Goal: Information Seeking & Learning: Find specific fact

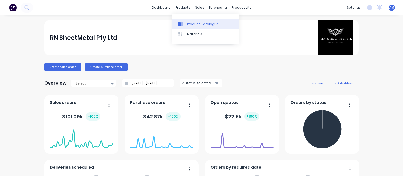
click at [190, 23] on div "Product Catalogue" at bounding box center [202, 24] width 31 height 5
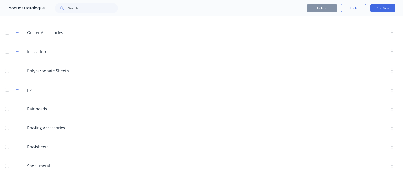
scroll to position [189, 0]
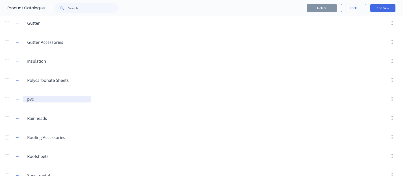
click at [32, 100] on input "pvc" at bounding box center [57, 99] width 60 height 6
click at [18, 98] on icon "button" at bounding box center [17, 100] width 3 height 4
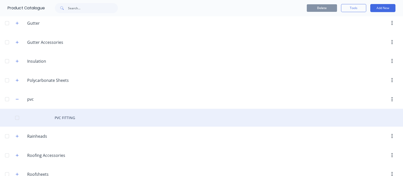
click at [76, 117] on div "PVC FITTING" at bounding box center [201, 118] width 403 height 18
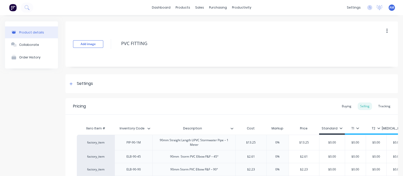
type textarea "x"
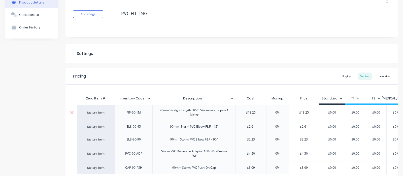
scroll to position [63, 0]
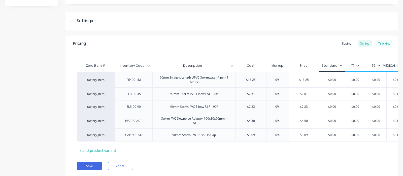
click at [379, 43] on div "Tracking" at bounding box center [384, 44] width 17 height 8
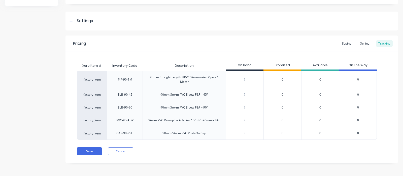
click at [192, 81] on div "90mm Straight Length UPVC Stormwater Pipe – 1 Meter" at bounding box center [184, 79] width 75 height 9
type input "0"
click at [246, 79] on input "0" at bounding box center [245, 79] width 38 height 5
click at [378, 44] on div "Tracking" at bounding box center [384, 44] width 17 height 8
click at [356, 81] on div "0" at bounding box center [358, 79] width 38 height 17
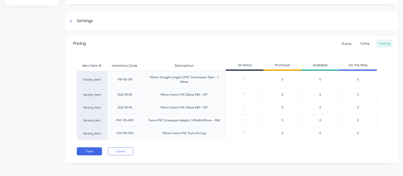
drag, startPoint x: 183, startPoint y: 75, endPoint x: 145, endPoint y: 77, distance: 38.4
click at [183, 75] on div "90mm Straight Length UPVC Stormwater Pipe – 1 Meter" at bounding box center [184, 79] width 75 height 9
click at [124, 78] on div "PIP-90-1M" at bounding box center [125, 79] width 14 height 5
drag, startPoint x: 286, startPoint y: 79, endPoint x: 282, endPoint y: 79, distance: 3.8
click at [285, 79] on div "0" at bounding box center [283, 79] width 38 height 17
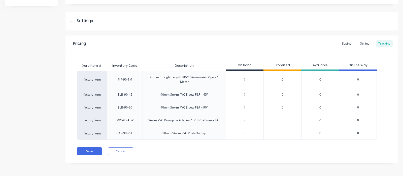
click at [282, 79] on span "0" at bounding box center [283, 79] width 2 height 5
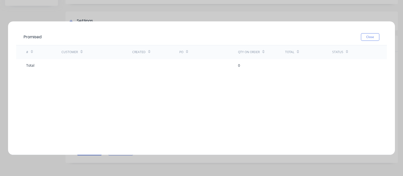
click at [239, 65] on div "0" at bounding box center [239, 65] width 2 height 5
click at [371, 37] on button "Close" at bounding box center [370, 37] width 18 height 8
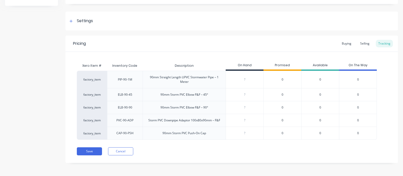
click at [282, 95] on span "0" at bounding box center [283, 95] width 2 height 5
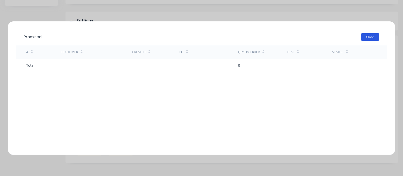
click at [374, 33] on button "Close" at bounding box center [370, 37] width 18 height 8
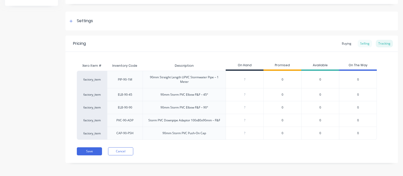
click at [365, 44] on div "Selling" at bounding box center [365, 44] width 14 height 8
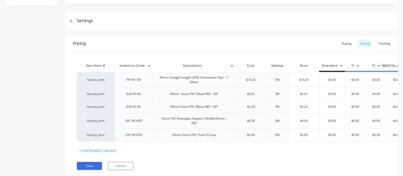
scroll to position [0, 7]
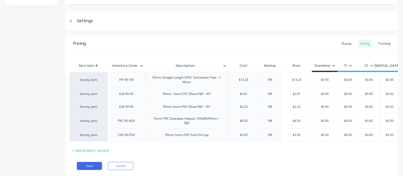
click at [214, 80] on div "90mm Straight Length UPVC Stormwater Pipe – 1 Meter" at bounding box center [186, 79] width 79 height 11
type textarea "x"
click at [344, 43] on div "Buying" at bounding box center [347, 44] width 15 height 8
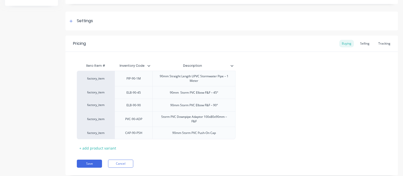
scroll to position [0, 0]
click at [379, 44] on div "Tracking" at bounding box center [384, 44] width 17 height 8
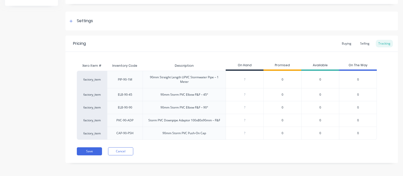
click at [358, 79] on span "0" at bounding box center [358, 79] width 2 height 5
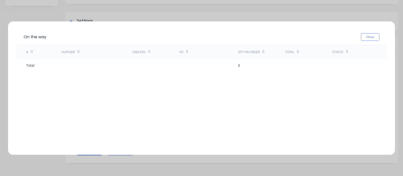
click at [370, 38] on button "Close" at bounding box center [370, 37] width 18 height 8
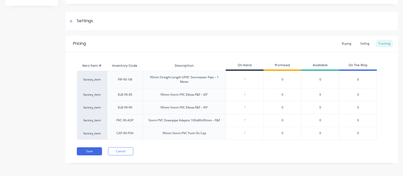
click at [282, 77] on div "0" at bounding box center [283, 79] width 38 height 17
type input "0"
click at [246, 80] on input "0" at bounding box center [245, 79] width 38 height 5
click at [282, 78] on span "0" at bounding box center [283, 79] width 2 height 5
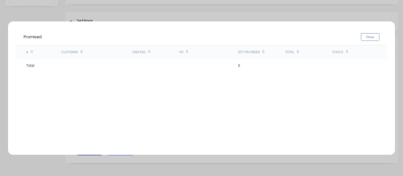
click at [368, 39] on button "Close" at bounding box center [370, 37] width 18 height 8
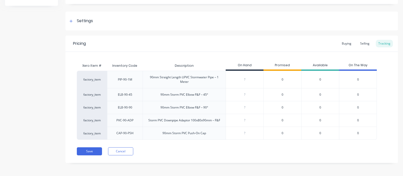
click at [320, 80] on div "0" at bounding box center [321, 79] width 38 height 17
click at [196, 98] on div "90mm Storm PVC Elbow F&F – 45°" at bounding box center [185, 94] width 56 height 13
click at [127, 149] on button "Cancel" at bounding box center [120, 151] width 25 height 8
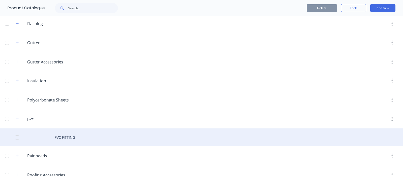
scroll to position [189, 0]
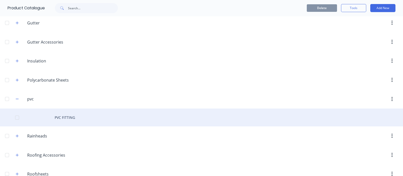
click at [75, 119] on div "PVC FITTING" at bounding box center [201, 118] width 403 height 18
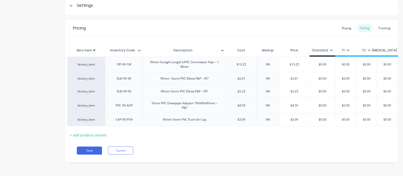
scroll to position [0, 9]
drag, startPoint x: 129, startPoint y: 61, endPoint x: 111, endPoint y: 100, distance: 42.4
click at [108, 63] on div "PIP-90-1M" at bounding box center [124, 64] width 38 height 15
copy div "PIP-90-1M"
click at [45, 123] on div "Product details Collaborate Order History" at bounding box center [31, 56] width 53 height 227
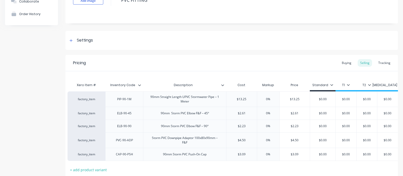
scroll to position [82, 0]
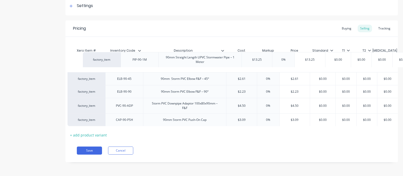
drag, startPoint x: 116, startPoint y: 65, endPoint x: 133, endPoint y: 64, distance: 17.7
click at [133, 64] on div "factory_item PIP-90-1M 90mm Straight Length UPVC Stormwater Pipe – 1 Meter $13.…" at bounding box center [223, 91] width 310 height 69
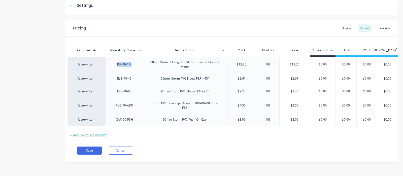
drag, startPoint x: 126, startPoint y: 62, endPoint x: 112, endPoint y: 62, distance: 13.9
click at [112, 62] on div "PIP-90-1M" at bounding box center [124, 64] width 25 height 7
copy div "PIP-90-1M"
drag, startPoint x: 160, startPoint y: 61, endPoint x: 183, endPoint y: 62, distance: 23.2
click at [193, 67] on div "factory_item PIP-90-1M 90mm Straight Length UPVC Stormwater Pipe – 1 Meter $13.…" at bounding box center [223, 92] width 310 height 70
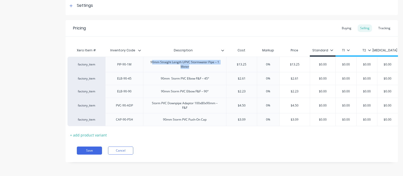
drag, startPoint x: 187, startPoint y: 66, endPoint x: 153, endPoint y: 59, distance: 34.9
click at [153, 59] on div "90mm Straight Length UPVC Stormwater Pipe – 1 Meter" at bounding box center [184, 64] width 79 height 11
click at [150, 60] on div "90mm Straight Length UPVC Stormwater Pipe – 1 Meter" at bounding box center [184, 64] width 79 height 11
drag, startPoint x: 150, startPoint y: 60, endPoint x: 188, endPoint y: 64, distance: 38.5
click at [188, 64] on div "90mm Straight Length UPVC Stormwater Pipe – 1 Meter" at bounding box center [184, 64] width 79 height 11
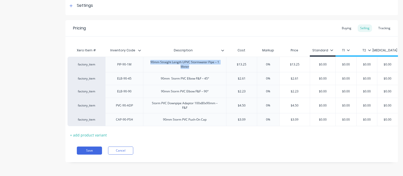
copy div "90mm Straight Length UPVC Stormwater Pipe – 1 Meter"
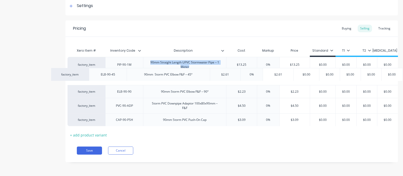
drag, startPoint x: 127, startPoint y: 78, endPoint x: 116, endPoint y: 79, distance: 10.6
click at [116, 79] on div "factory_item PIP-90-1M 90mm Straight Length UPVC Stormwater Pipe – 1 Meter $13.…" at bounding box center [223, 91] width 310 height 69
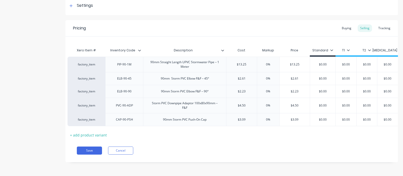
click at [118, 77] on div "ELB-90-45" at bounding box center [124, 78] width 25 height 7
click at [130, 77] on div "ELB-90-45" at bounding box center [124, 78] width 25 height 7
drag, startPoint x: 132, startPoint y: 77, endPoint x: 110, endPoint y: 77, distance: 21.9
click at [110, 77] on div "ELB-90-45" at bounding box center [124, 78] width 38 height 13
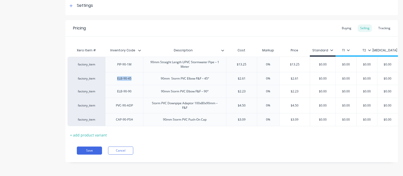
copy div "ELB-90-45"
click at [120, 65] on div "PIP-90-1M" at bounding box center [124, 64] width 38 height 15
drag, startPoint x: 157, startPoint y: 76, endPoint x: 216, endPoint y: 79, distance: 58.3
click at [216, 79] on div "90mm Storm PVC Elbow F&F – 45°" at bounding box center [184, 78] width 83 height 13
copy div "90mm Storm PVC Elbow F&F – 45°"
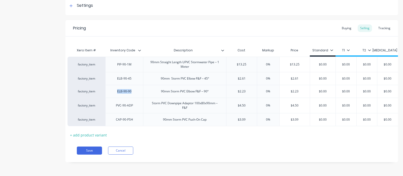
drag, startPoint x: 117, startPoint y: 89, endPoint x: 138, endPoint y: 90, distance: 21.0
click at [138, 90] on div "ELB-90-90" at bounding box center [124, 91] width 38 height 13
copy div "ELB-90-90"
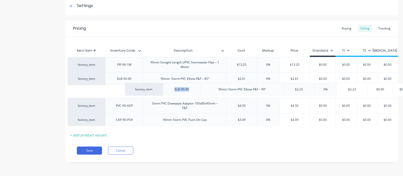
drag, startPoint x: 160, startPoint y: 91, endPoint x: 171, endPoint y: 85, distance: 12.9
click at [186, 86] on div "factory_item PIP-90-1M 90mm Straight Length UPVC Stormwater Pipe – 1 Meter $13.…" at bounding box center [223, 91] width 310 height 69
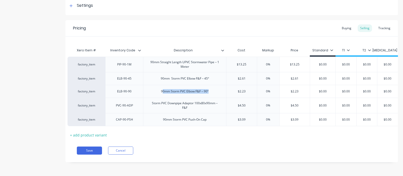
drag, startPoint x: 162, startPoint y: 87, endPoint x: 217, endPoint y: 89, distance: 54.7
click at [217, 89] on div "90mm Storm PVC Elbow F&F – 90°" at bounding box center [184, 91] width 83 height 13
copy div "0mm Storm PVC Elbow F&F – 90°"
drag, startPoint x: 127, startPoint y: 66, endPoint x: 125, endPoint y: 77, distance: 12.1
click at [127, 65] on div "PIP-90-1M" at bounding box center [124, 64] width 38 height 15
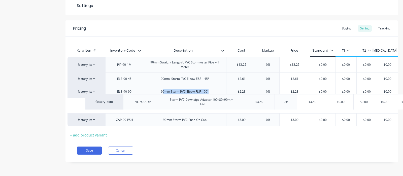
drag, startPoint x: 118, startPoint y: 104, endPoint x: 137, endPoint y: 105, distance: 19.4
click at [137, 105] on div "factory_item PIP-90-1M 90mm Straight Length UPVC Stormwater Pipe – 1 Meter $13.…" at bounding box center [223, 91] width 310 height 69
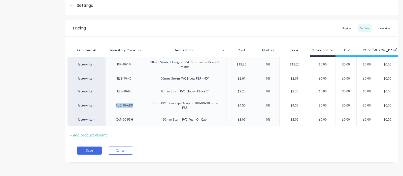
drag, startPoint x: 114, startPoint y: 100, endPoint x: 137, endPoint y: 103, distance: 23.8
click at [137, 103] on div "PVC-90-ADP" at bounding box center [124, 105] width 38 height 15
copy div "PVC-90-ADP"
drag, startPoint x: 153, startPoint y: 103, endPoint x: 187, endPoint y: 106, distance: 34.2
click at [195, 106] on div "Storm PVC Downpipe Adaptor 100x80x90mm – F&F" at bounding box center [184, 105] width 79 height 11
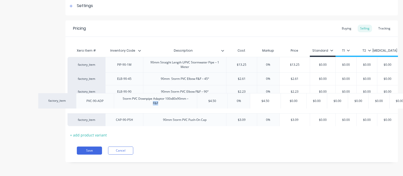
drag, startPoint x: 193, startPoint y: 107, endPoint x: 156, endPoint y: 106, distance: 37.6
click at [154, 106] on div "factory_item PIP-90-1M 90mm Straight Length UPVC Stormwater Pipe – 1 Meter $13.…" at bounding box center [223, 91] width 310 height 69
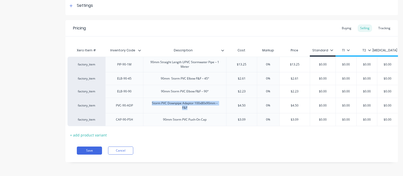
drag, startPoint x: 151, startPoint y: 100, endPoint x: 192, endPoint y: 108, distance: 41.9
click at [192, 108] on div "Storm PVC Downpipe Adaptor 100x80x90mm – F&F" at bounding box center [184, 105] width 83 height 15
copy div "Storm PVC Downpipe Adaptor 100x80x90mm – F&F"
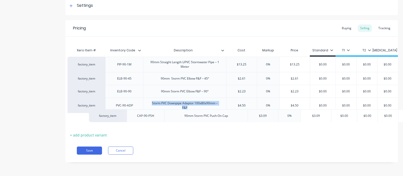
click at [138, 119] on div "factory_item PIP-90-1M 90mm Straight Length UPVC Stormwater Pipe – 1 Meter $13.…" at bounding box center [223, 92] width 310 height 70
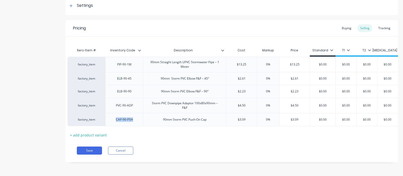
drag, startPoint x: 115, startPoint y: 115, endPoint x: 139, endPoint y: 119, distance: 24.2
click at [139, 119] on div "CAP-90-PSH" at bounding box center [124, 119] width 38 height 13
copy div "CAP-90-PSH"
drag, startPoint x: 170, startPoint y: 150, endPoint x: 165, endPoint y: 147, distance: 5.9
click at [170, 150] on div "Save Cancel" at bounding box center [237, 151] width 321 height 8
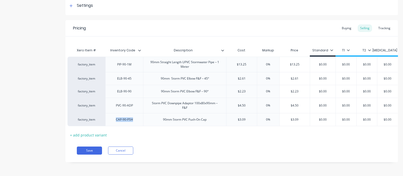
drag, startPoint x: 116, startPoint y: 118, endPoint x: 140, endPoint y: 120, distance: 24.0
click at [140, 120] on div "CAP-90-PSH" at bounding box center [124, 119] width 38 height 13
drag, startPoint x: 162, startPoint y: 117, endPoint x: 217, endPoint y: 117, distance: 55.7
click at [217, 117] on div "90mm Storm PVC Push-On Cap" at bounding box center [184, 119] width 83 height 13
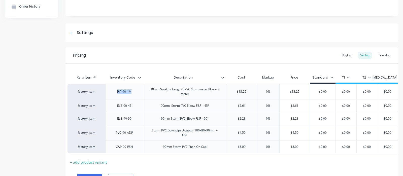
drag, startPoint x: 117, startPoint y: 92, endPoint x: 139, endPoint y: 95, distance: 21.6
click at [139, 95] on div "PIP-90-1M" at bounding box center [124, 91] width 38 height 15
type textarea "x"
paste div
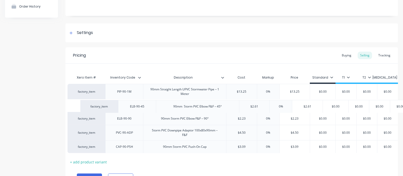
drag, startPoint x: 115, startPoint y: 109, endPoint x: 135, endPoint y: 110, distance: 20.4
click at [135, 110] on div "factory_item PIP-90-1M 90mm Straight Length UPVC Stormwater Pipe – 1 Meter $13.…" at bounding box center [223, 118] width 310 height 69
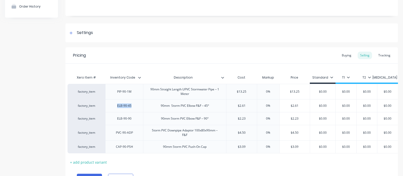
drag, startPoint x: 133, startPoint y: 109, endPoint x: 111, endPoint y: 111, distance: 22.1
click at [112, 111] on div "ELB-90-45" at bounding box center [124, 105] width 38 height 13
type textarea "x"
drag, startPoint x: 116, startPoint y: 122, endPoint x: 139, endPoint y: 121, distance: 22.4
click at [139, 121] on div "ELB-90-90" at bounding box center [124, 118] width 38 height 13
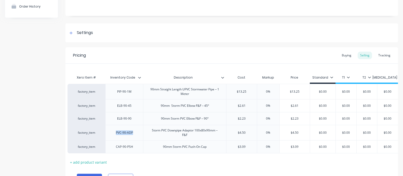
drag, startPoint x: 114, startPoint y: 134, endPoint x: 137, endPoint y: 134, distance: 22.9
click at [137, 134] on div "PVC-90-ADP" at bounding box center [124, 132] width 38 height 15
drag, startPoint x: 116, startPoint y: 148, endPoint x: 139, endPoint y: 149, distance: 22.2
click at [139, 149] on div "CAP-90-PSH" at bounding box center [124, 146] width 38 height 13
drag, startPoint x: 120, startPoint y: 96, endPoint x: 346, endPoint y: 145, distance: 231.1
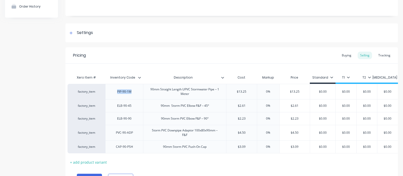
click at [340, 145] on div "factory_item PIP-90-1M 90mm Straight Length UPVC Stormwater Pipe – 1 Meter $13.…" at bounding box center [223, 119] width 310 height 70
click at [115, 96] on div "PIP-90-1M" at bounding box center [124, 91] width 38 height 15
click at [118, 47] on div "Pricing Buying Selling Tracking" at bounding box center [232, 55] width 333 height 16
drag, startPoint x: 116, startPoint y: 94, endPoint x: 187, endPoint y: 98, distance: 71.0
click at [187, 98] on div "factory_item PIP-90-1M 90mm Straight Length UPVC Stormwater Pipe – 1 Meter $13.…" at bounding box center [254, 91] width 372 height 15
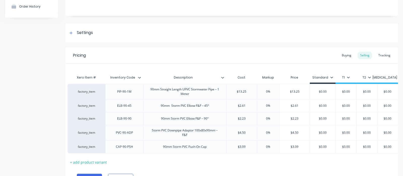
click at [146, 46] on div "Add image PVC FITTING Settings Product Options I buy this item I sell this item…" at bounding box center [232, 84] width 333 height 227
drag, startPoint x: 117, startPoint y: 94, endPoint x: 205, endPoint y: 144, distance: 101.0
click at [205, 144] on div "factory_item PIP-90-1M 90mm Straight Length UPVC Stormwater Pipe – 1 Meter $13.…" at bounding box center [223, 119] width 310 height 70
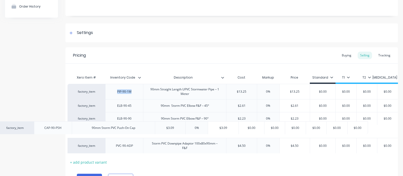
drag, startPoint x: 182, startPoint y: 145, endPoint x: 164, endPoint y: 138, distance: 19.8
click at [145, 134] on div "factory_item PIP-90-1M 90mm Straight Length UPVC Stormwater Pipe – 1 Meter $13.…" at bounding box center [223, 119] width 310 height 70
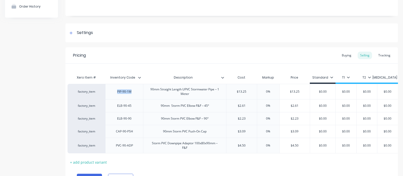
type textarea "x"
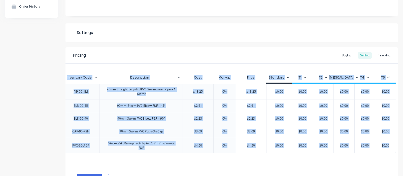
scroll to position [0, 58]
drag, startPoint x: 73, startPoint y: 77, endPoint x: 393, endPoint y: 148, distance: 328.1
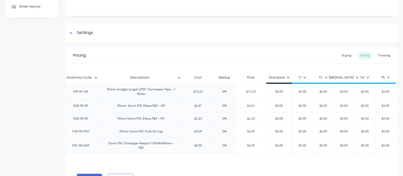
click at [14, 64] on div "Product details Collaborate Order History" at bounding box center [31, 84] width 53 height 227
